Goal: Obtain resource: Download file/media

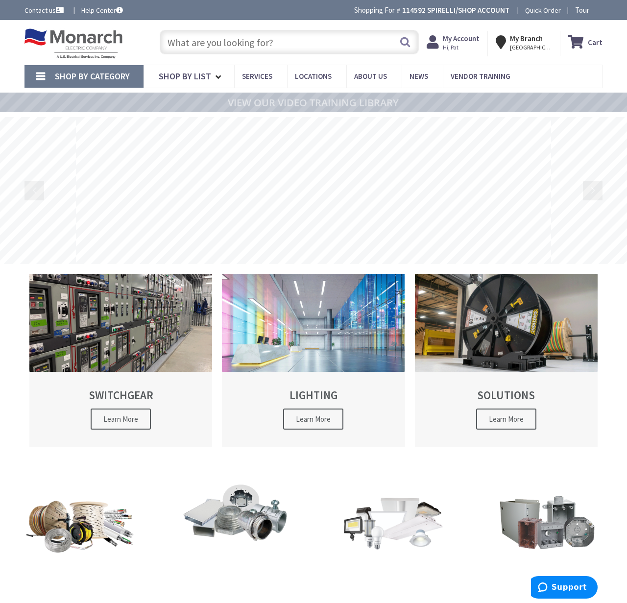
click at [225, 44] on input "text" at bounding box center [289, 42] width 259 height 24
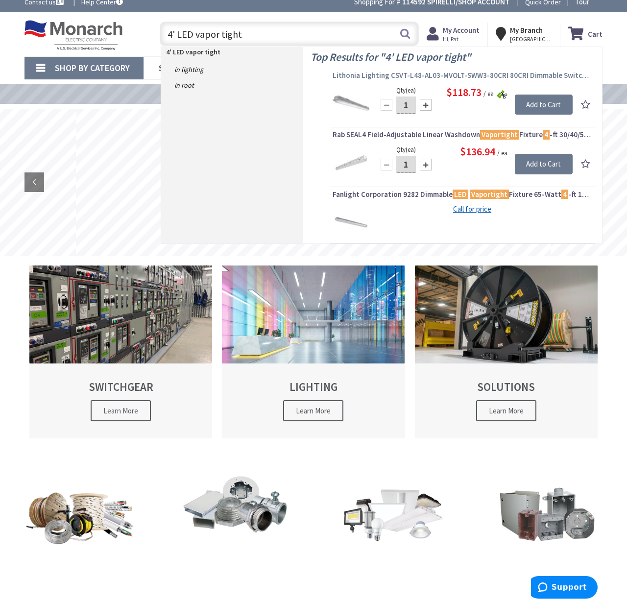
scroll to position [6, 0]
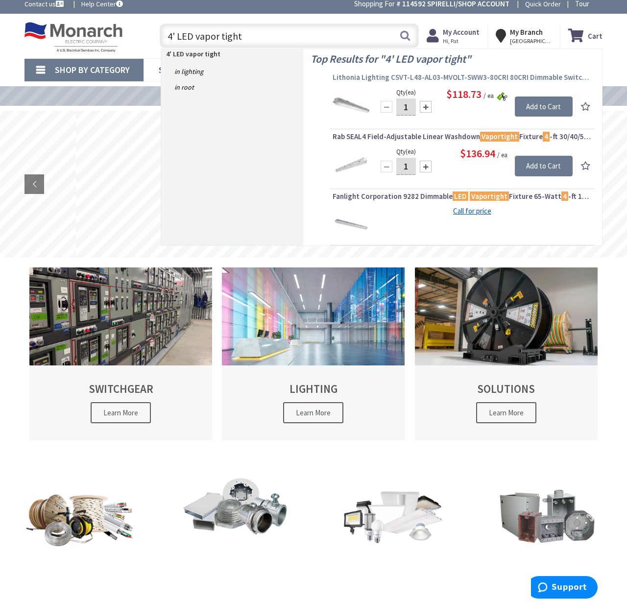
type input "4' LED vapor tight"
click at [358, 78] on span "Lithonia Lighting CSVT-L48-AL03-MVOLT-SWW3-80CRI 80CRI Dimmable Switchable Lume…" at bounding box center [461, 77] width 259 height 10
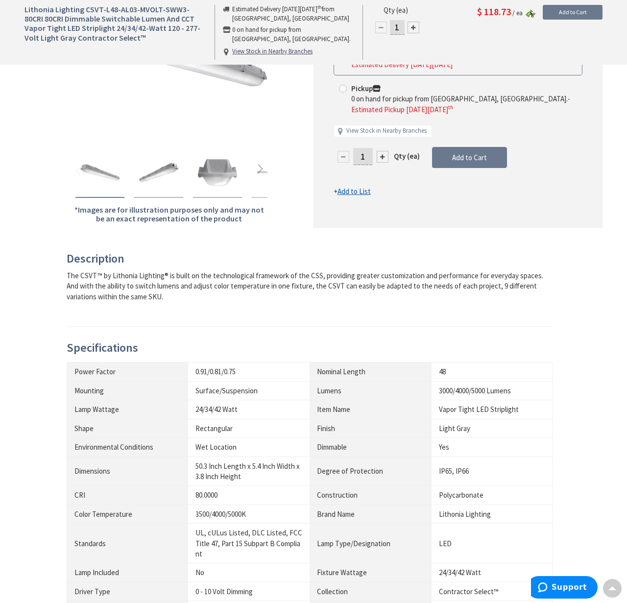
scroll to position [209, 0]
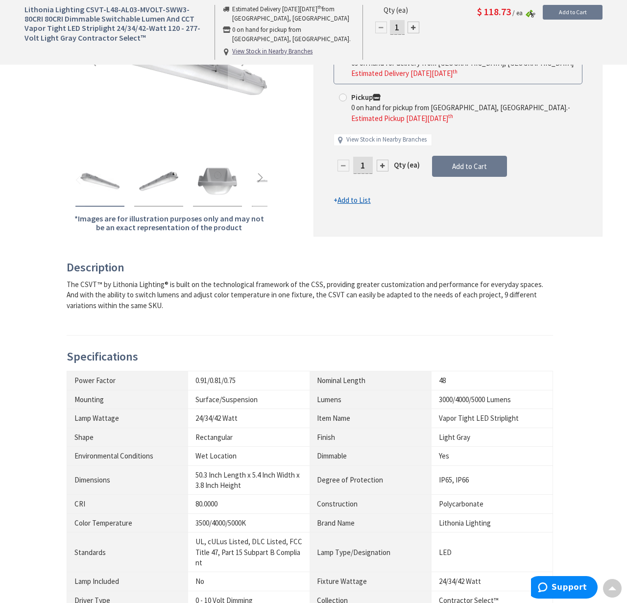
click at [116, 187] on img "Lithonia Lighting CSVT-L48-AL03-MVOLT-SWW3-80CRI 80CRI Dimmable Switchable Lume…" at bounding box center [99, 181] width 39 height 39
click at [160, 182] on img "Lithonia Lighting CSVT-L48-AL03-MVOLT-SWW3-80CRI 80CRI Dimmable Switchable Lume…" at bounding box center [158, 181] width 39 height 39
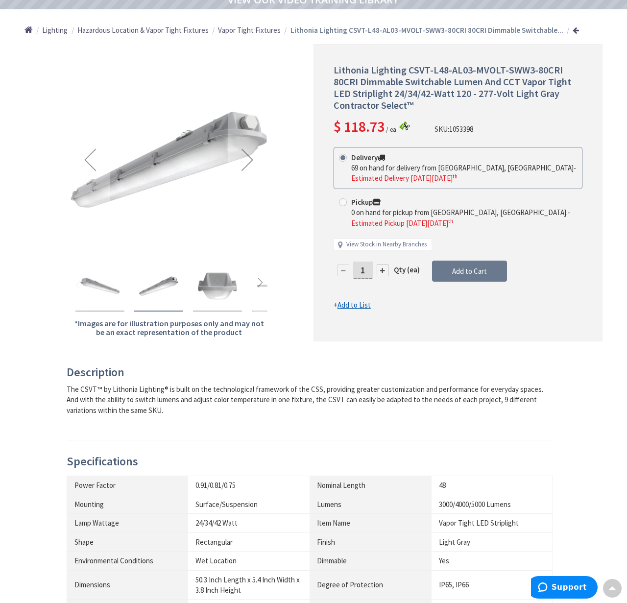
scroll to position [107, 0]
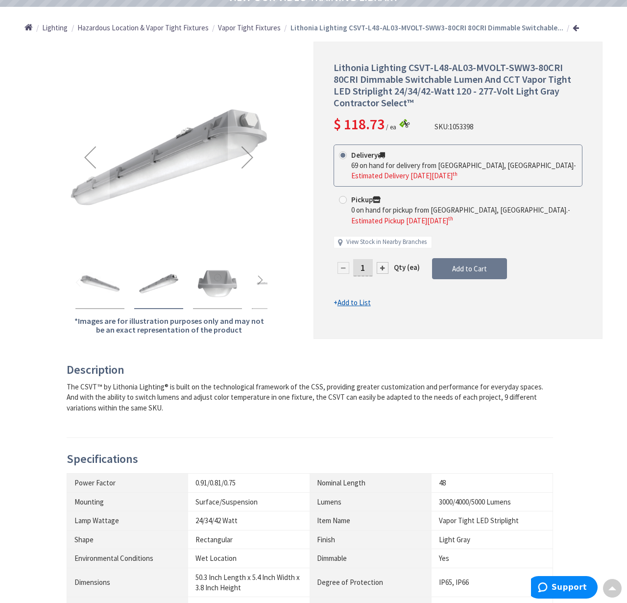
click at [227, 288] on img "Lithonia Lighting CSVT-L48-AL03-MVOLT-SWW3-80CRI 80CRI Dimmable Switchable Lume…" at bounding box center [217, 283] width 39 height 39
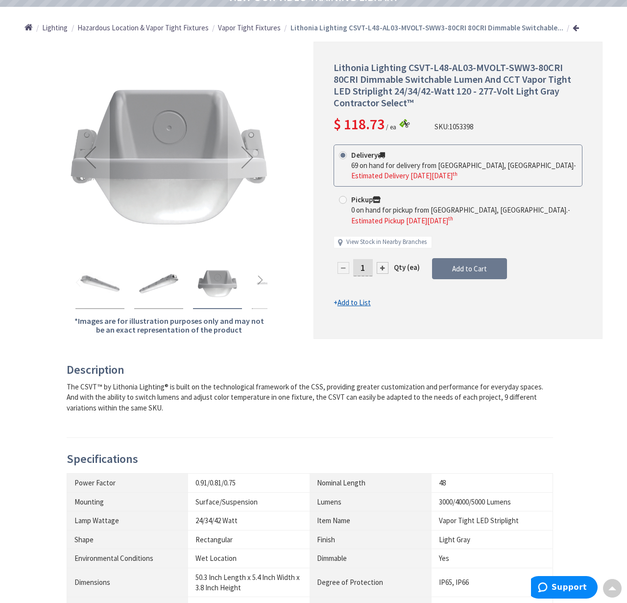
click at [259, 281] on div "Next" at bounding box center [260, 282] width 15 height 15
click at [232, 284] on img "Lithonia Lighting CSVT-L48-AL03-MVOLT-SWW3-80CRI 80CRI Dimmable Switchable Lume…" at bounding box center [237, 283] width 39 height 39
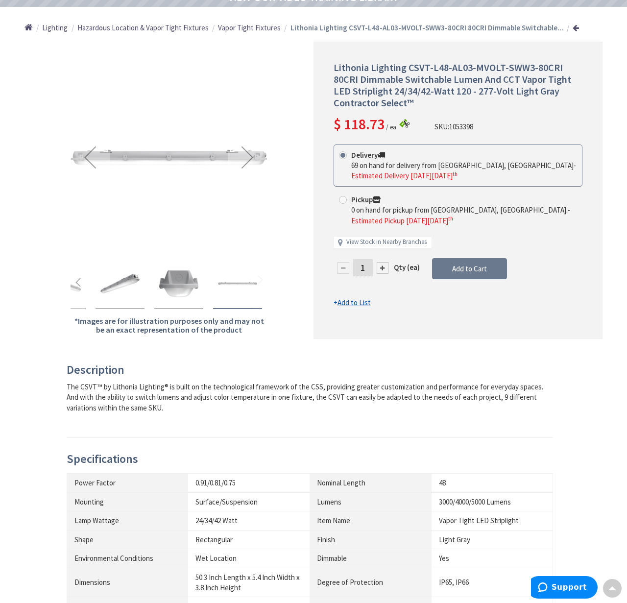
click at [249, 282] on img "Lithonia Lighting CSVT-L48-AL03-MVOLT-SWW3-80CRI 80CRI Dimmable Switchable Lume…" at bounding box center [237, 283] width 39 height 39
click at [258, 281] on div "Lithonia Lighting CSVT-L48-AL03-MVOLT-SWW3-80CRI 80CRI Dimmable Switchable Lume…" at bounding box center [237, 284] width 49 height 50
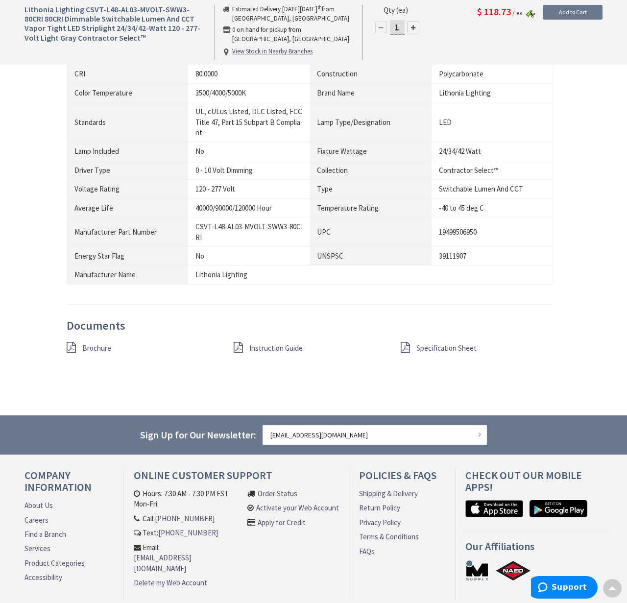
scroll to position [640, 0]
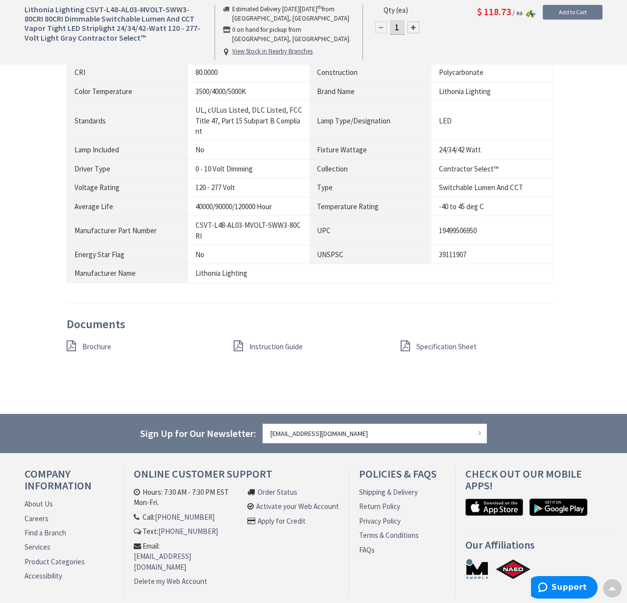
drag, startPoint x: 260, startPoint y: 360, endPoint x: 261, endPoint y: 354, distance: 6.4
click at [260, 360] on div "Documents Brochure Instruction Guide Specification Sheet" at bounding box center [310, 347] width 486 height 59
click at [267, 344] on span "Instruction Guide" at bounding box center [275, 346] width 53 height 9
